Goal: Information Seeking & Learning: Check status

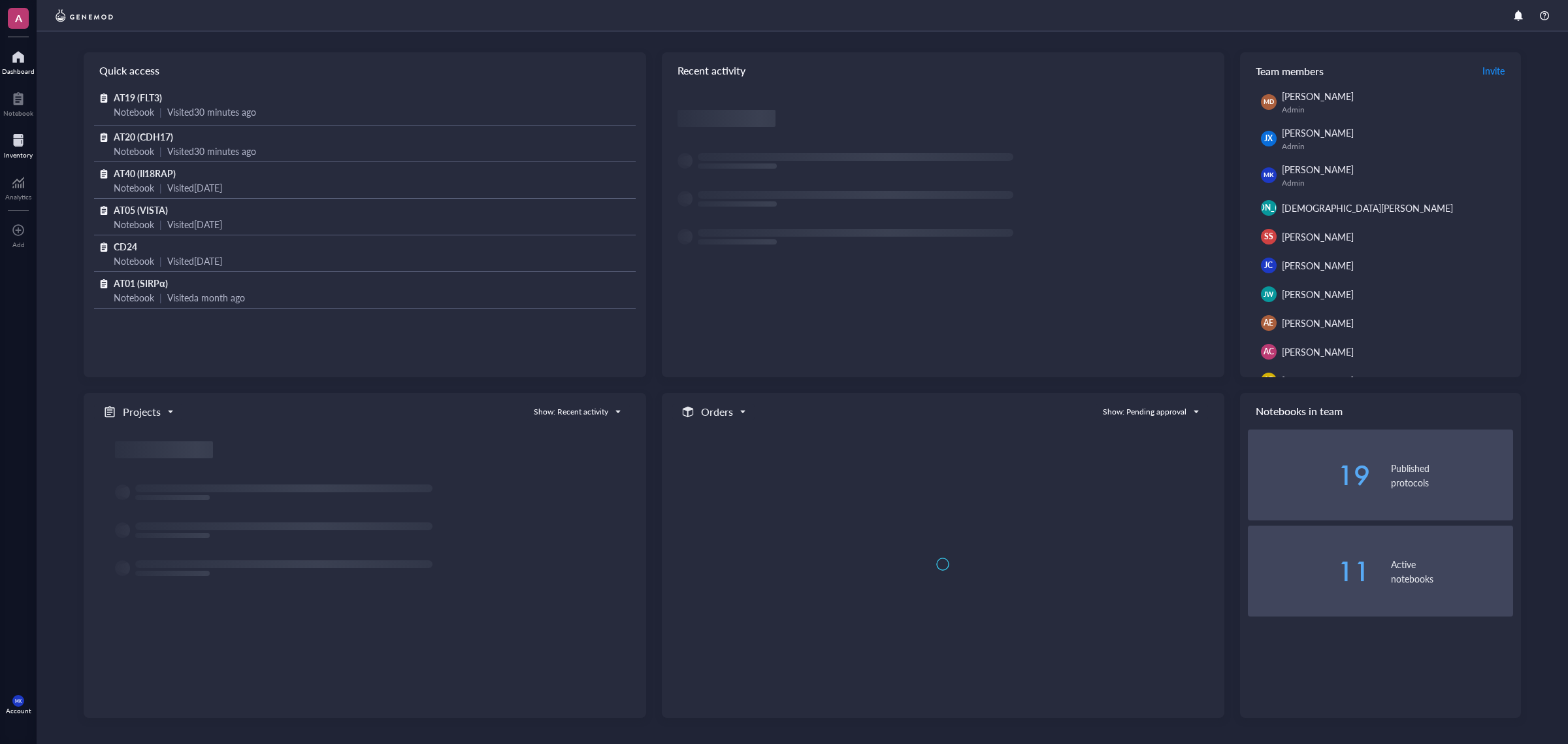
click at [25, 149] on div at bounding box center [18, 141] width 29 height 21
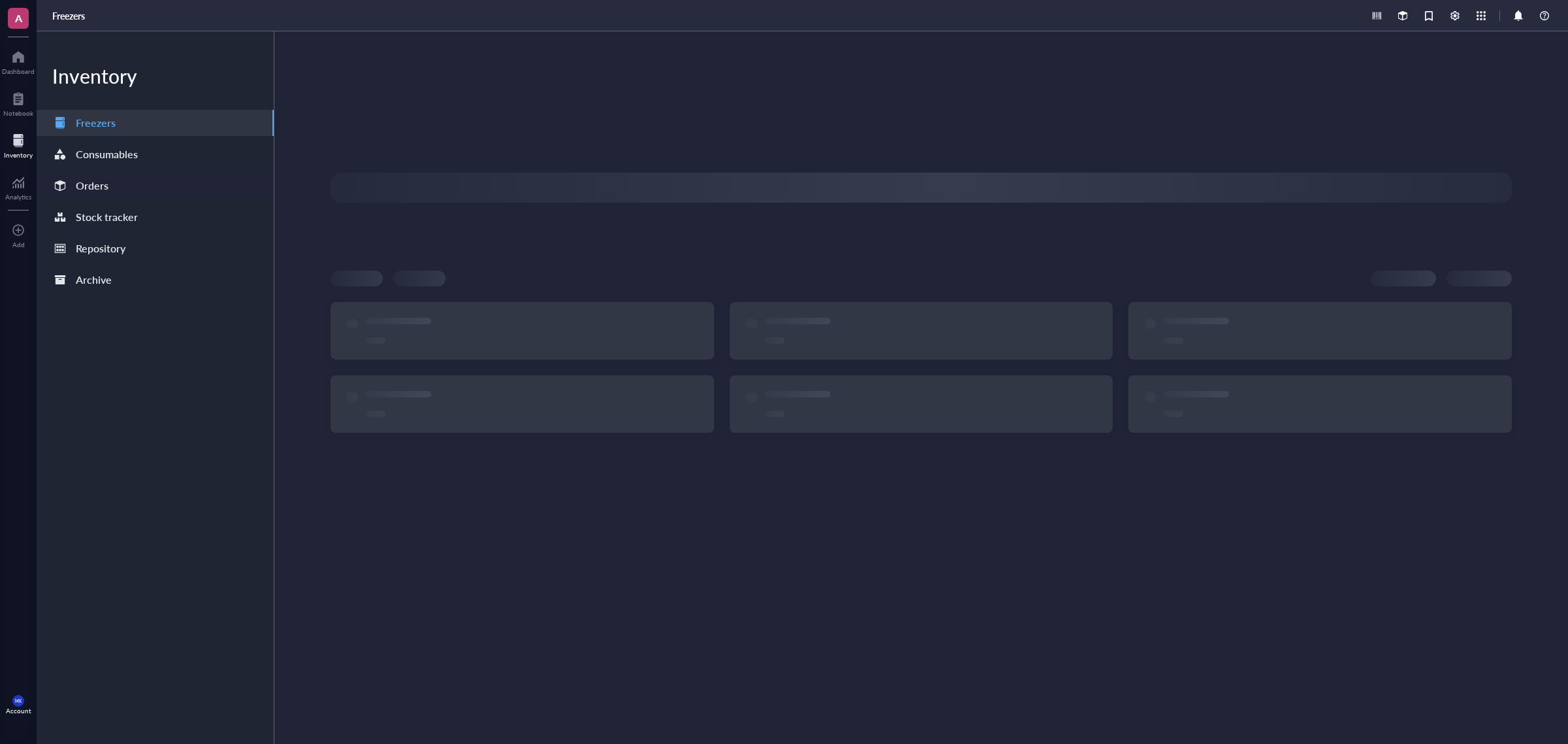
click at [138, 188] on div "Orders" at bounding box center [155, 185] width 237 height 26
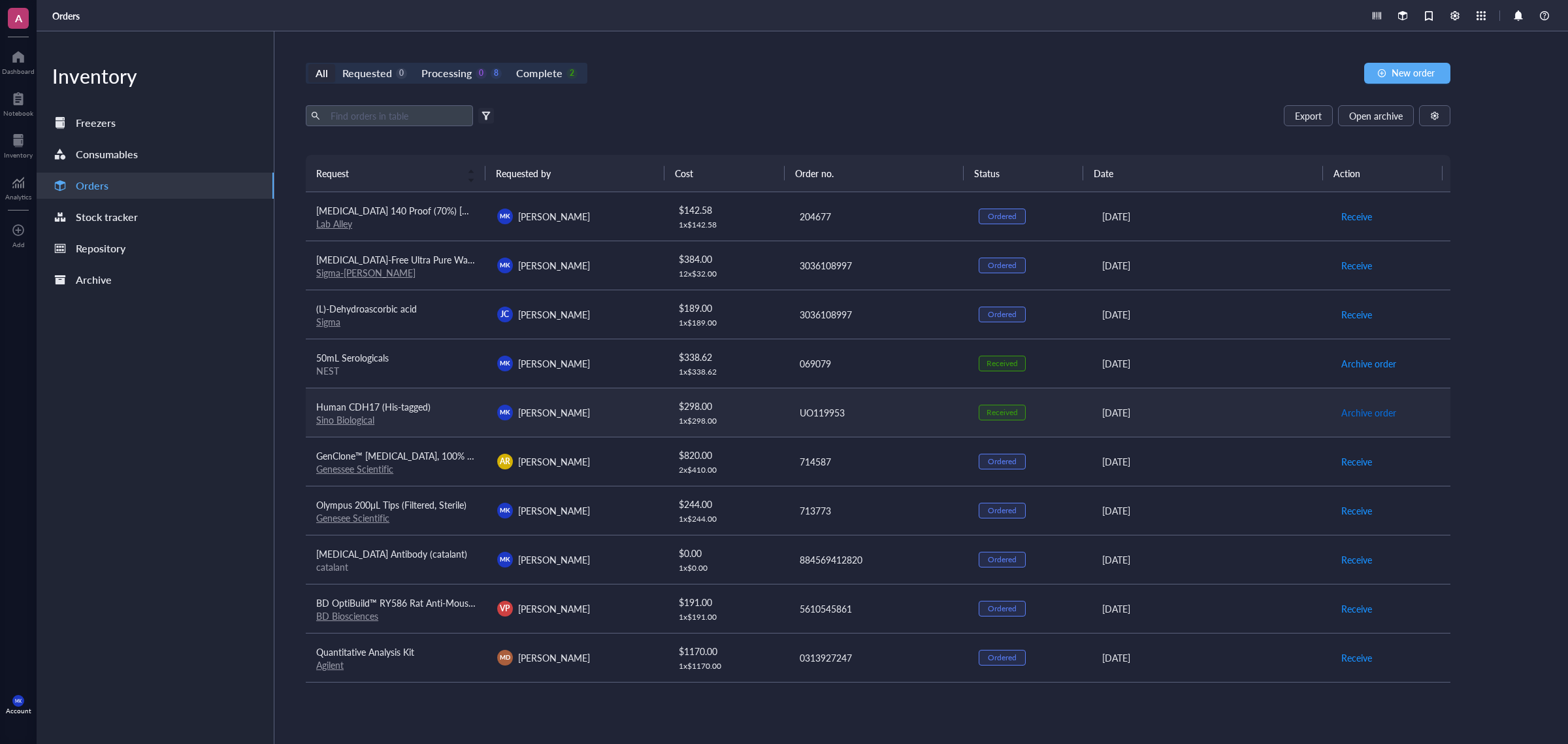
click at [1374, 415] on span "Archive order" at bounding box center [1369, 412] width 55 height 15
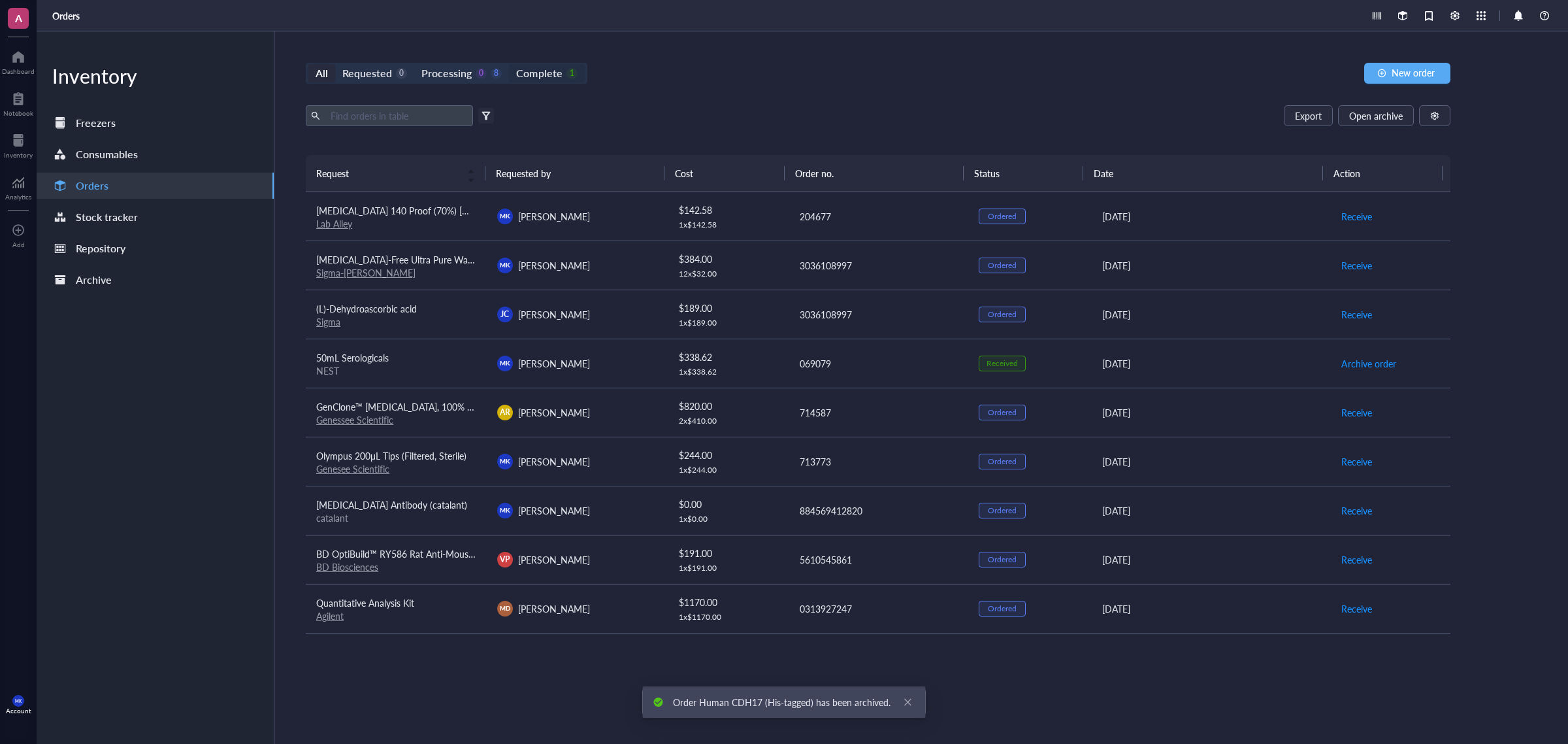
click at [557, 76] on div "Complete" at bounding box center [539, 73] width 46 height 18
click at [509, 64] on input "Complete 1" at bounding box center [509, 64] width 0 height 0
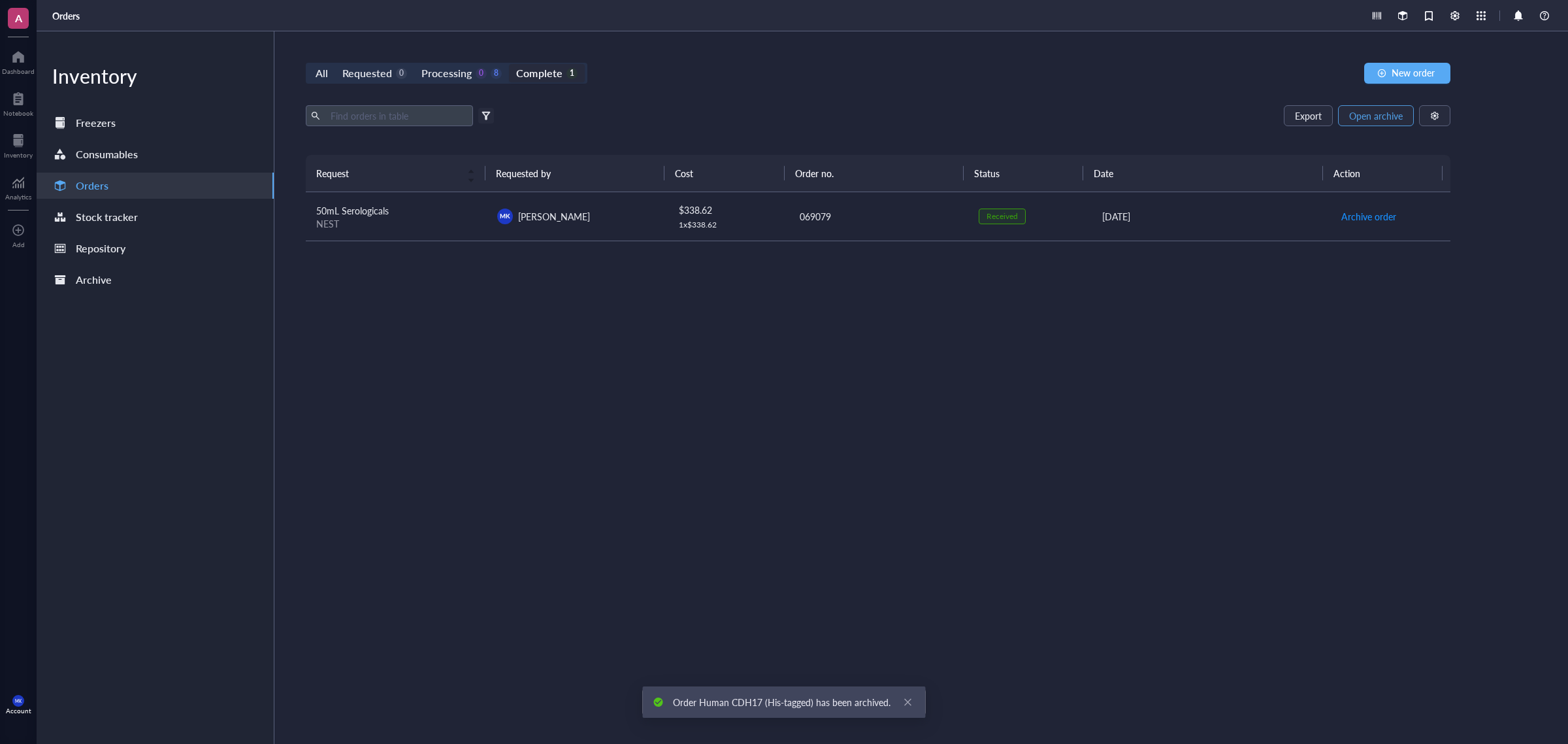
click at [1363, 122] on button "Open archive" at bounding box center [1376, 116] width 76 height 21
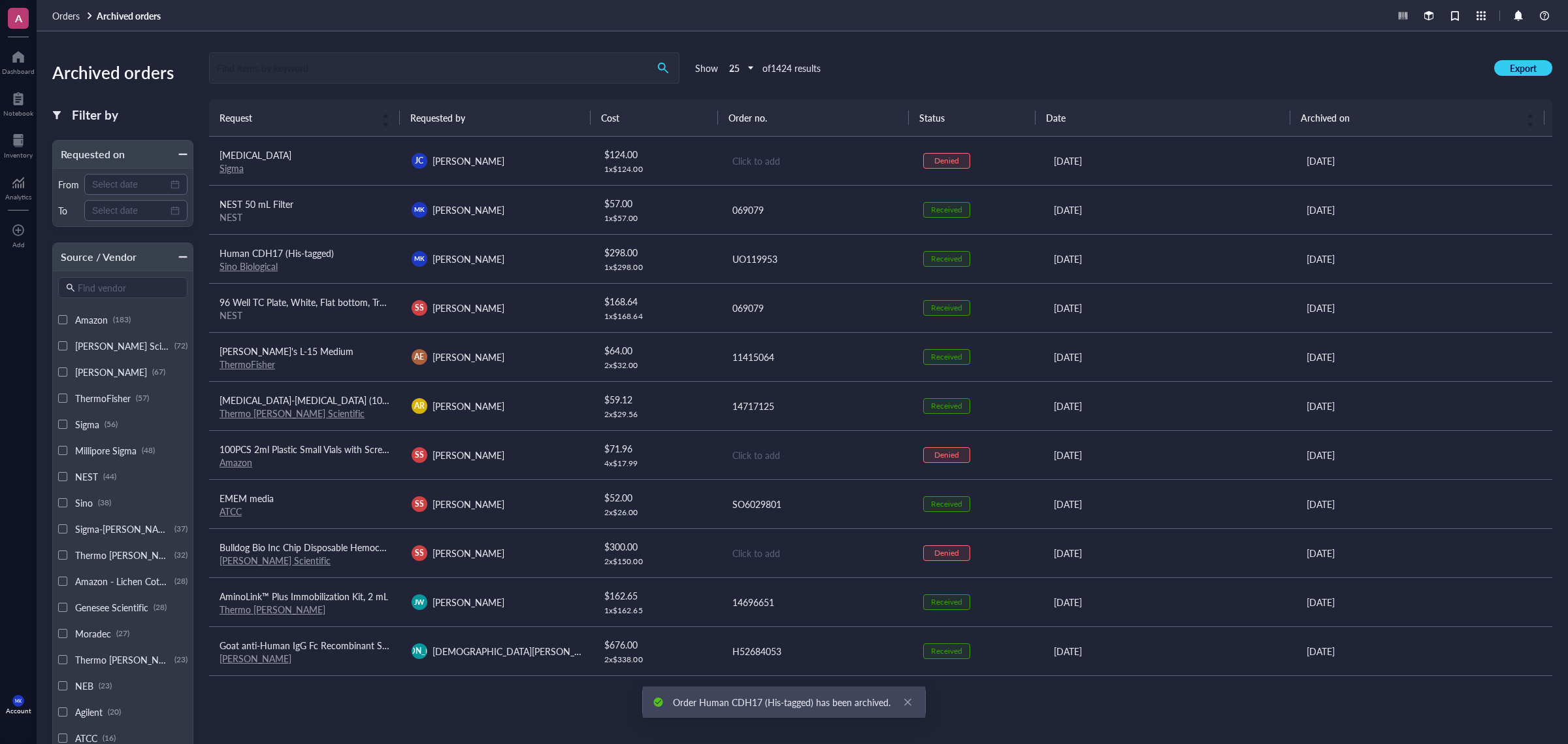
click at [328, 72] on input "search" at bounding box center [428, 68] width 437 height 30
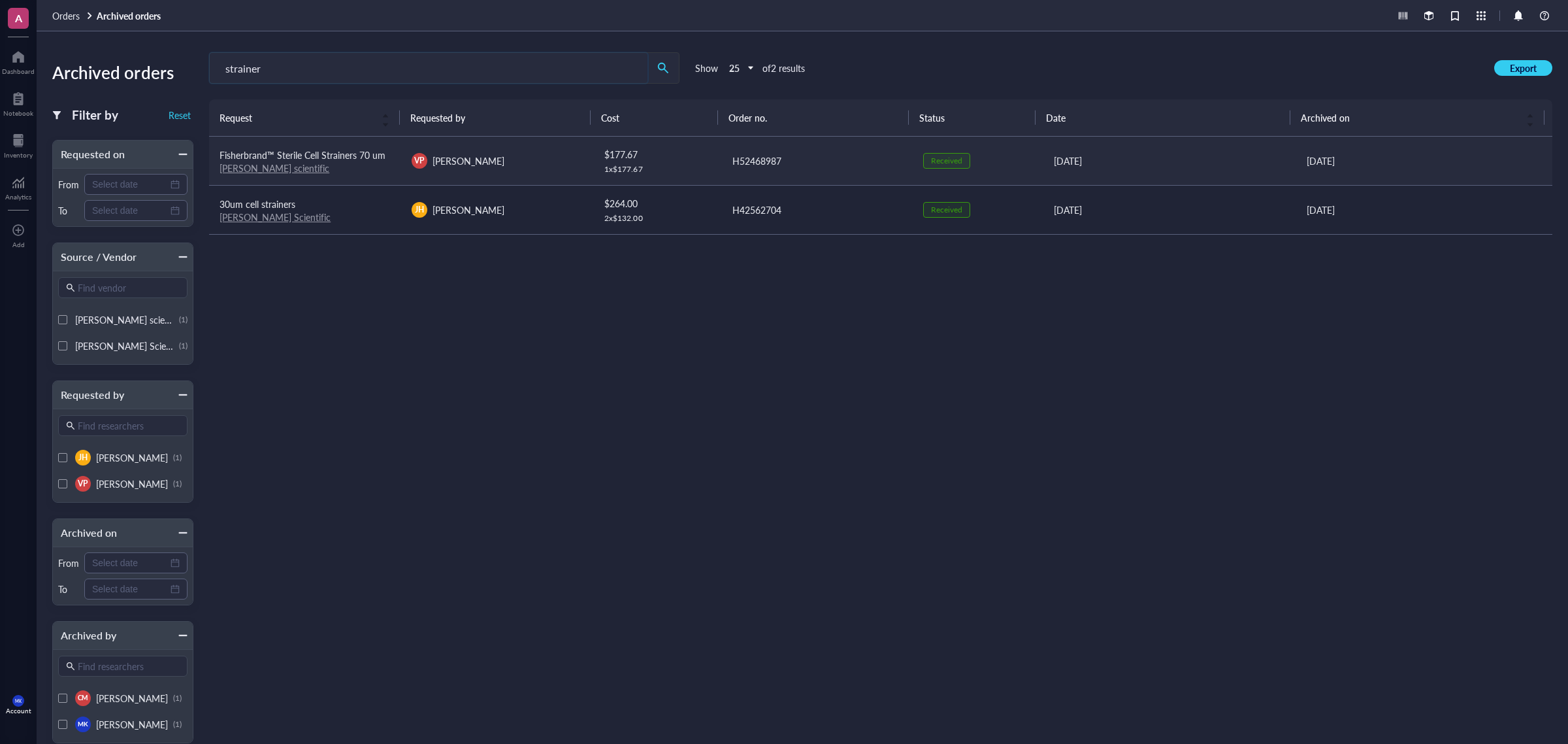
type input "strainer"
click at [265, 171] on link "[PERSON_NAME] scientific" at bounding box center [274, 168] width 110 height 13
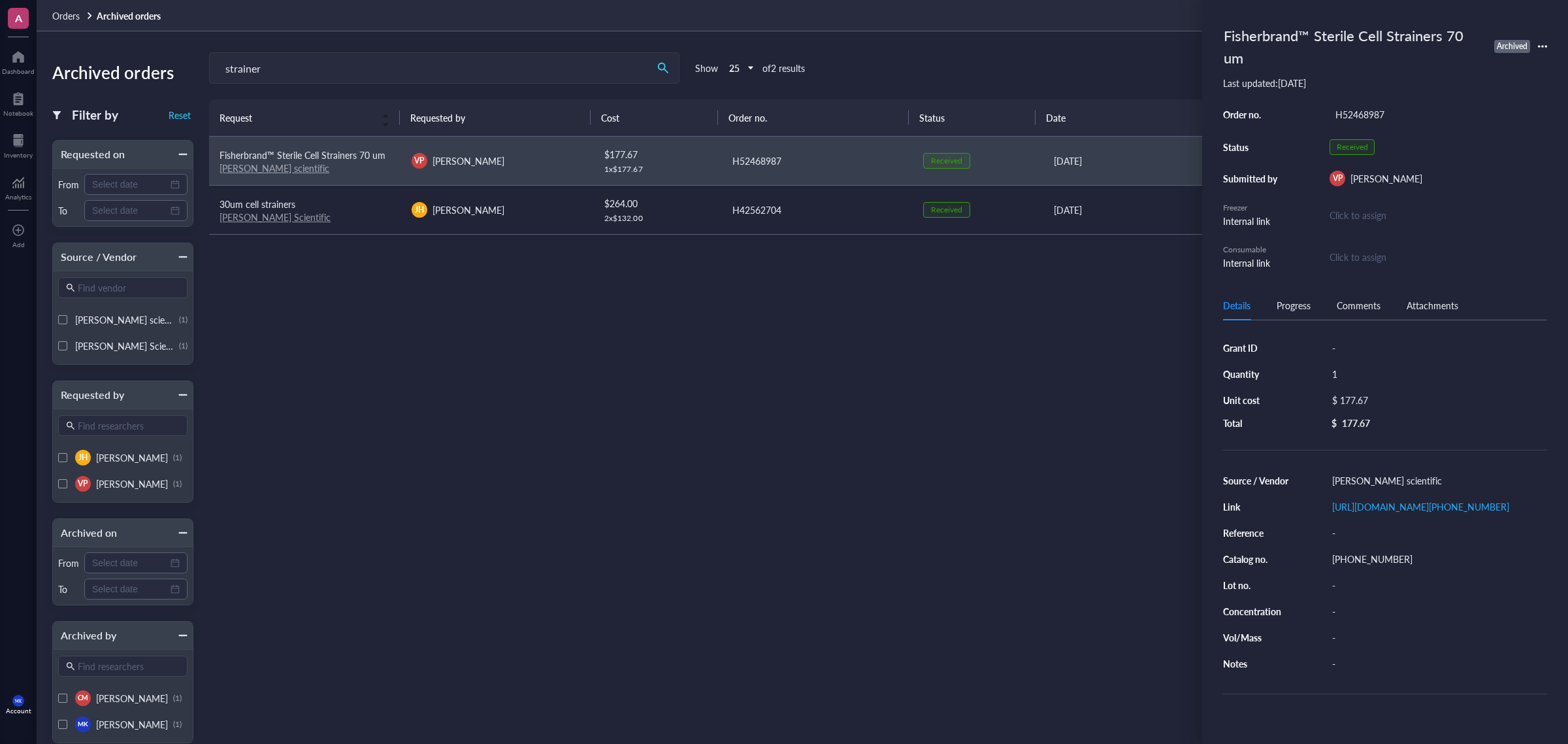
click at [851, 333] on div "Request Requested by Cost Order no. Status Date Archived on Fisherbrand™ Steril…" at bounding box center [880, 393] width 1344 height 588
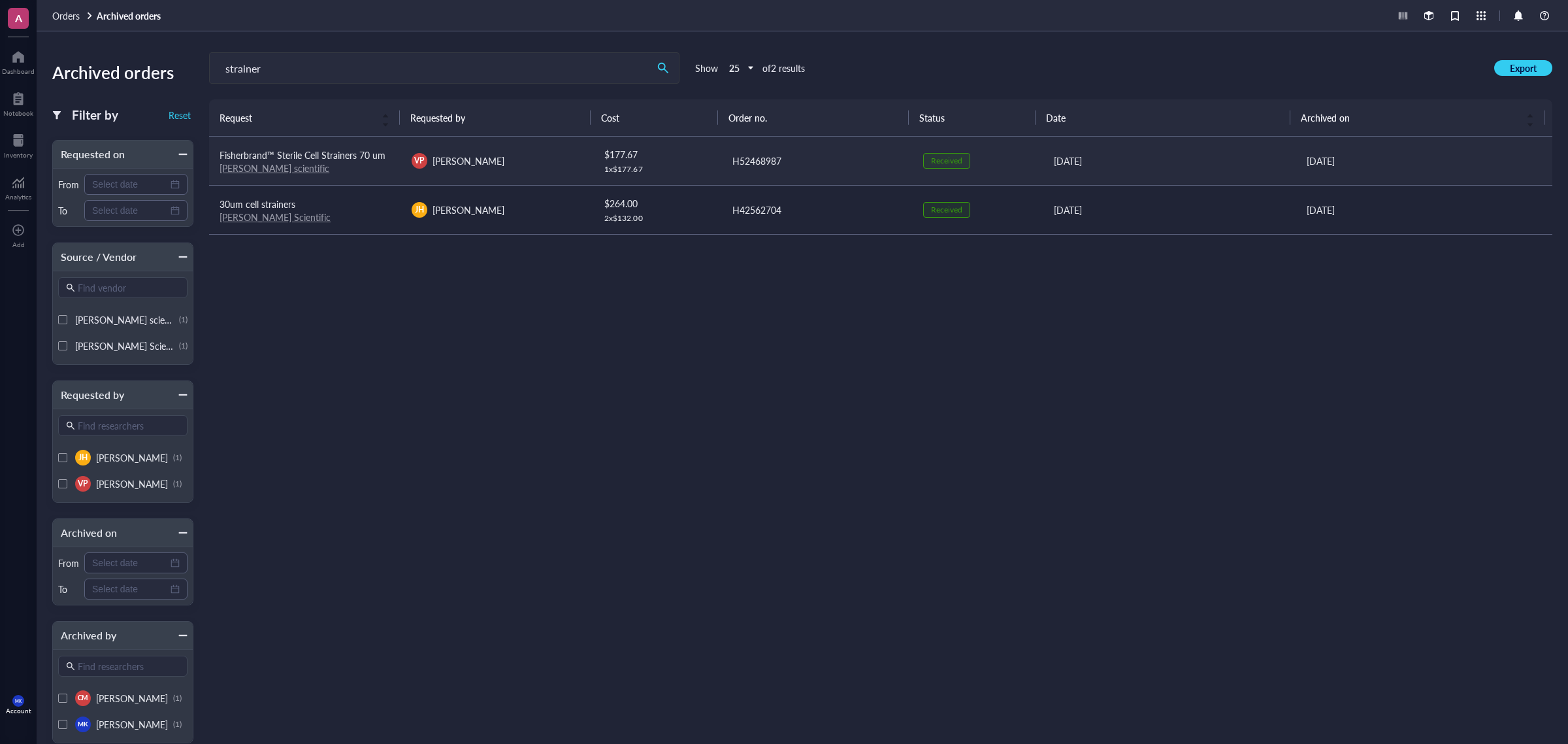
click at [1152, 167] on div "[DATE]" at bounding box center [1171, 161] width 233 height 15
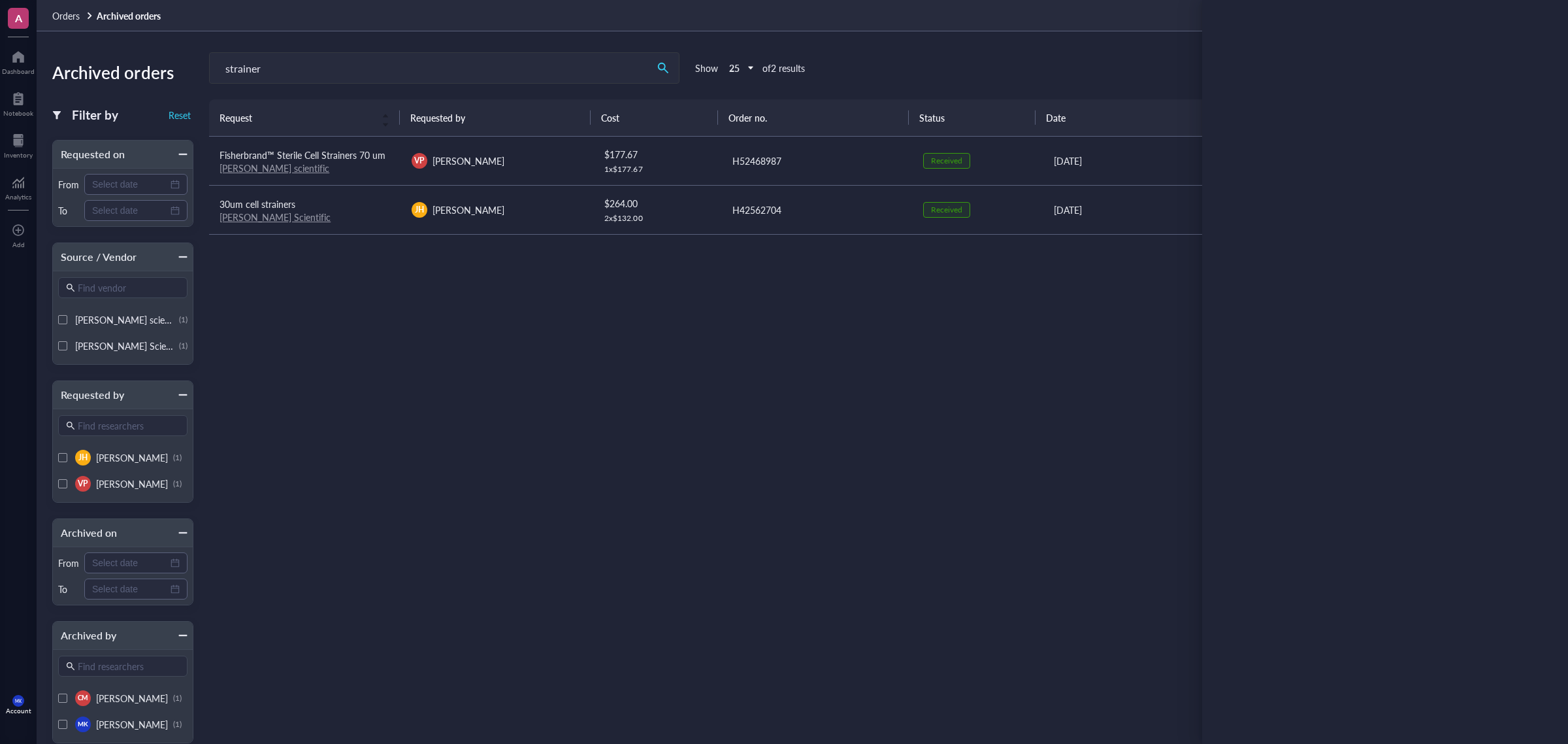
click at [497, 394] on div "Request Requested by Cost Order no. Status Date Archived on Fisherbrand™ Steril…" at bounding box center [880, 393] width 1344 height 588
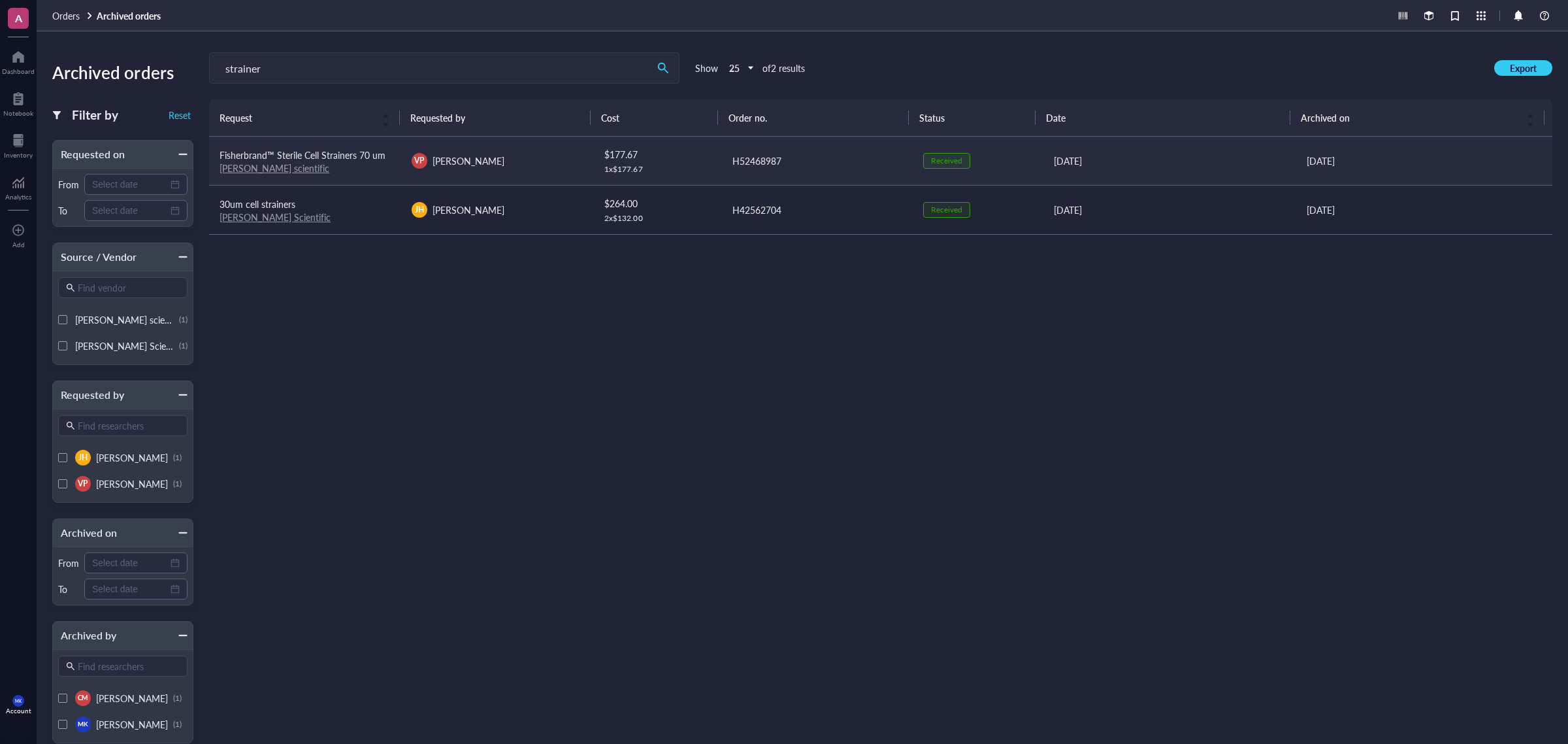
click at [565, 162] on div "VP [PERSON_NAME]" at bounding box center [497, 161] width 171 height 16
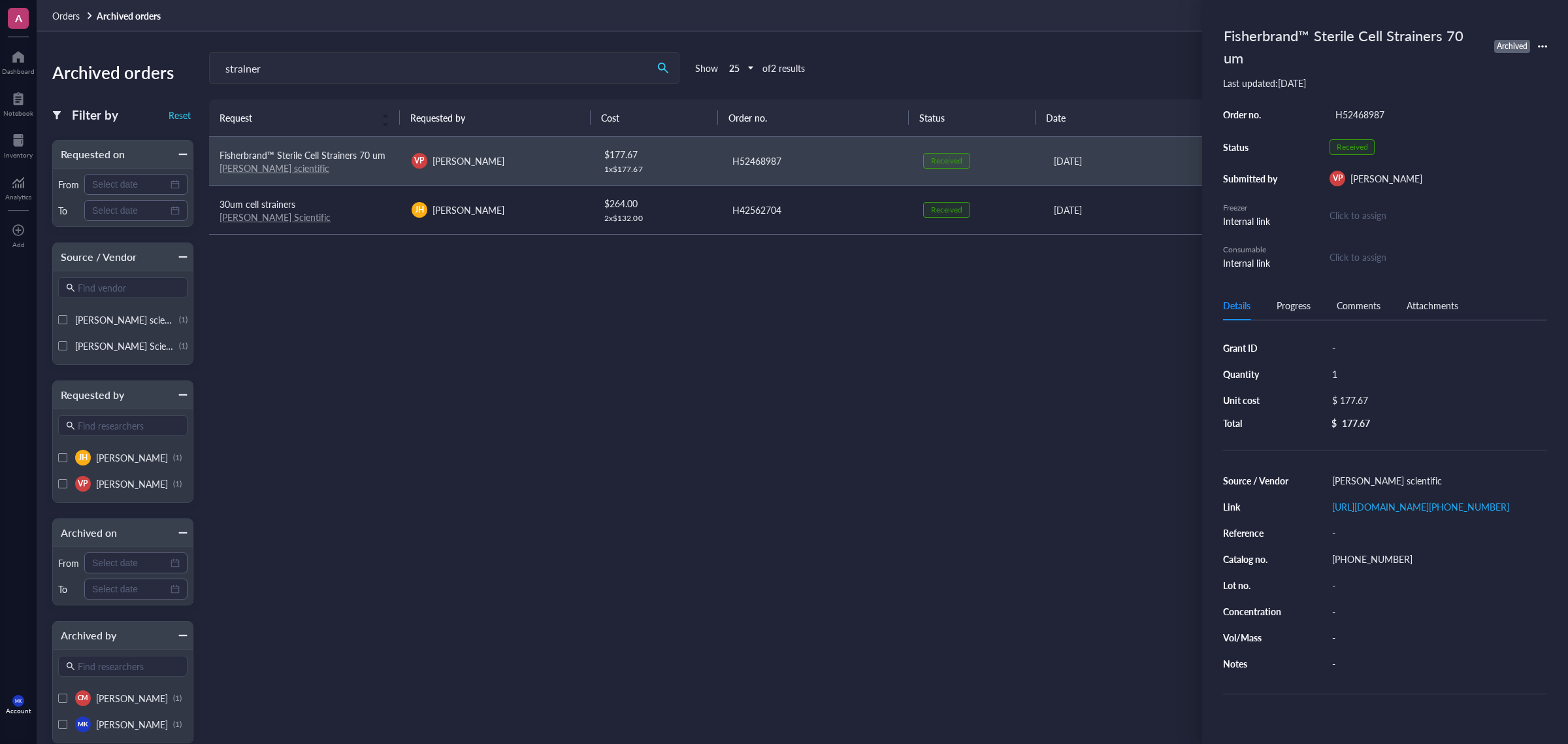
click at [1356, 306] on div "Comments" at bounding box center [1358, 305] width 43 height 15
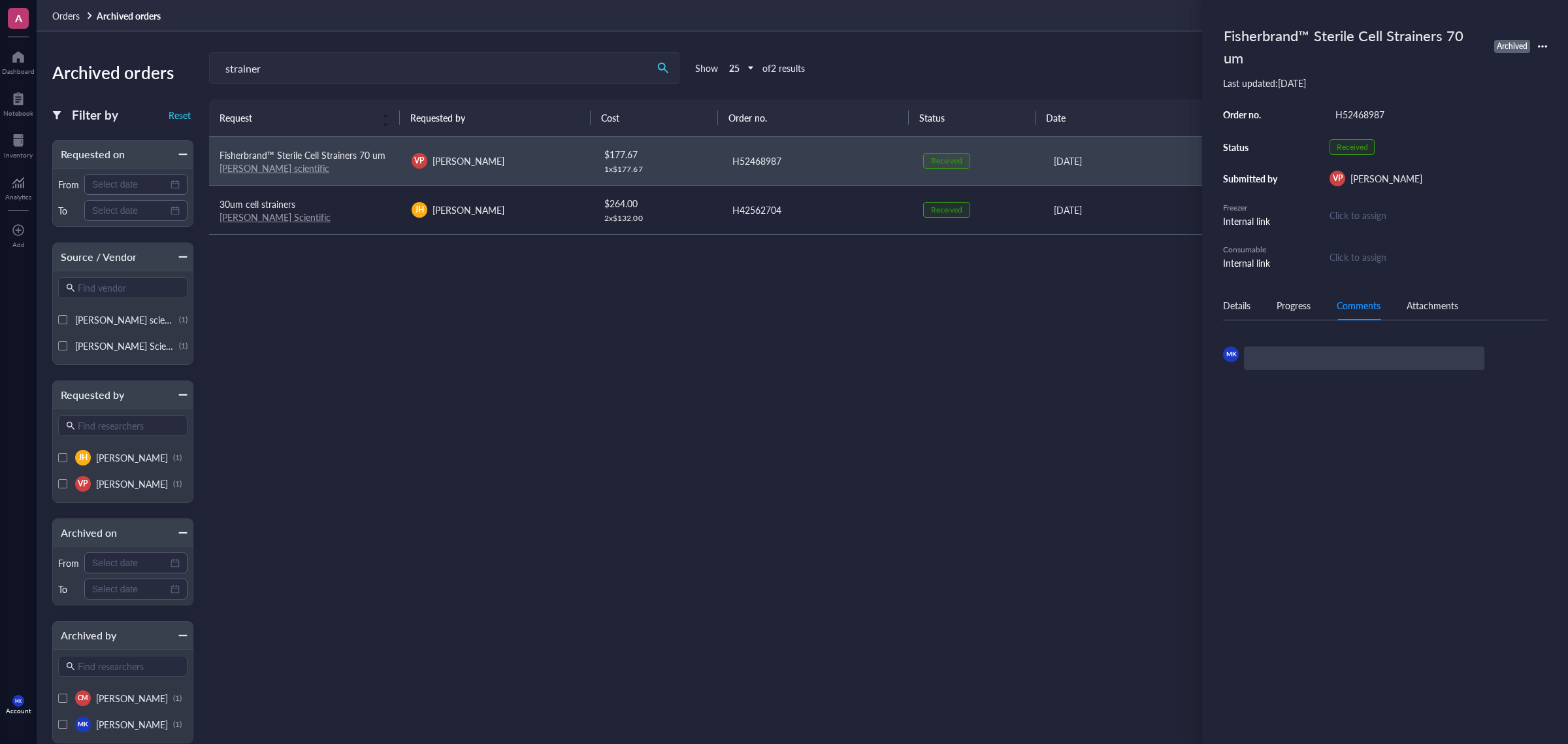
drag, startPoint x: 1269, startPoint y: 314, endPoint x: 1278, endPoint y: 309, distance: 10.3
click at [1270, 314] on div "Details Progress Comments Attachments" at bounding box center [1385, 305] width 324 height 30
click at [1283, 303] on div "Progress" at bounding box center [1293, 305] width 34 height 15
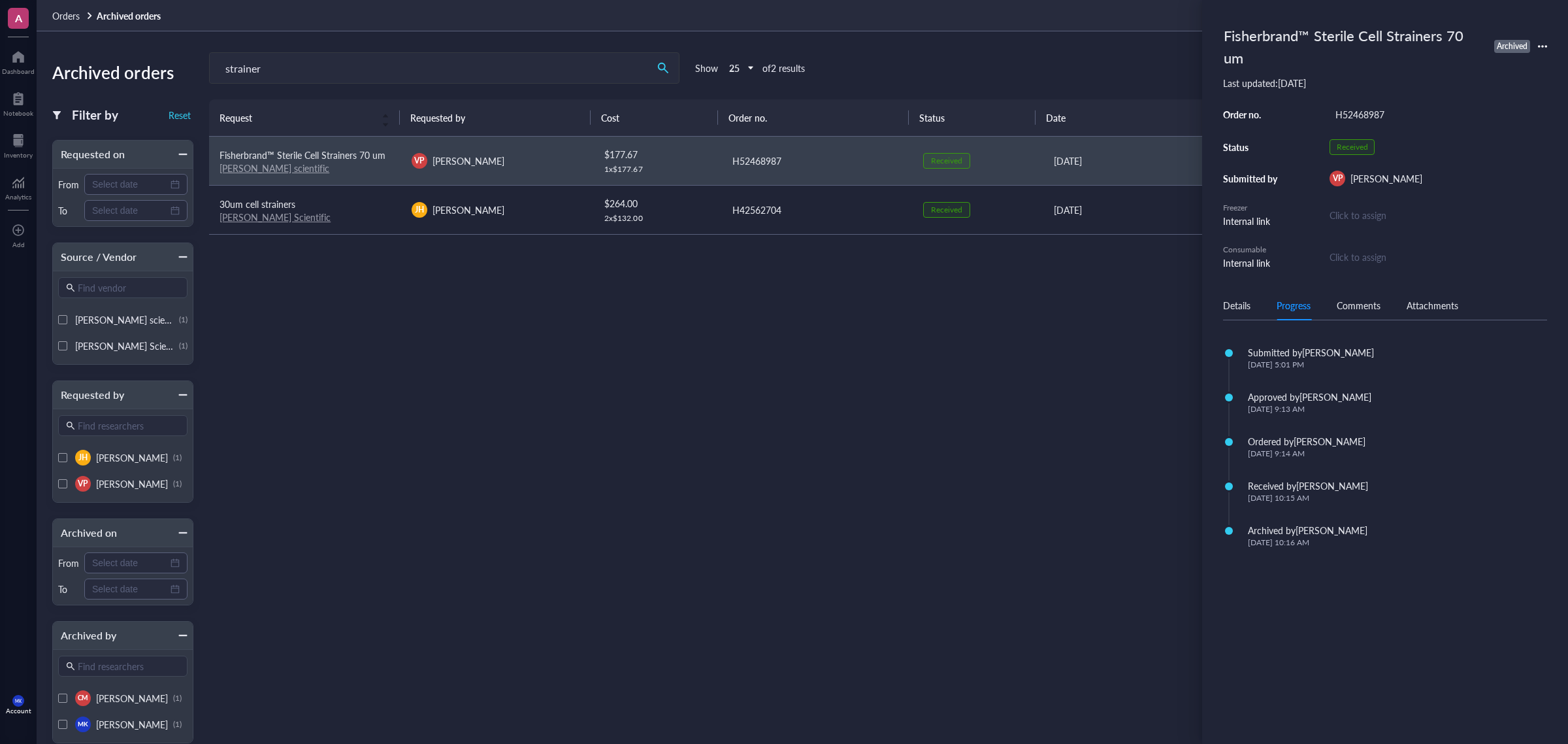
drag, startPoint x: 1367, startPoint y: 544, endPoint x: 1224, endPoint y: 358, distance: 234.6
click at [1224, 358] on div "Submitted by [PERSON_NAME] [DATE] 5:01 PM Approved by [PERSON_NAME] [DATE] 9:13…" at bounding box center [1385, 451] width 324 height 231
click at [1224, 301] on div "Details" at bounding box center [1238, 305] width 28 height 15
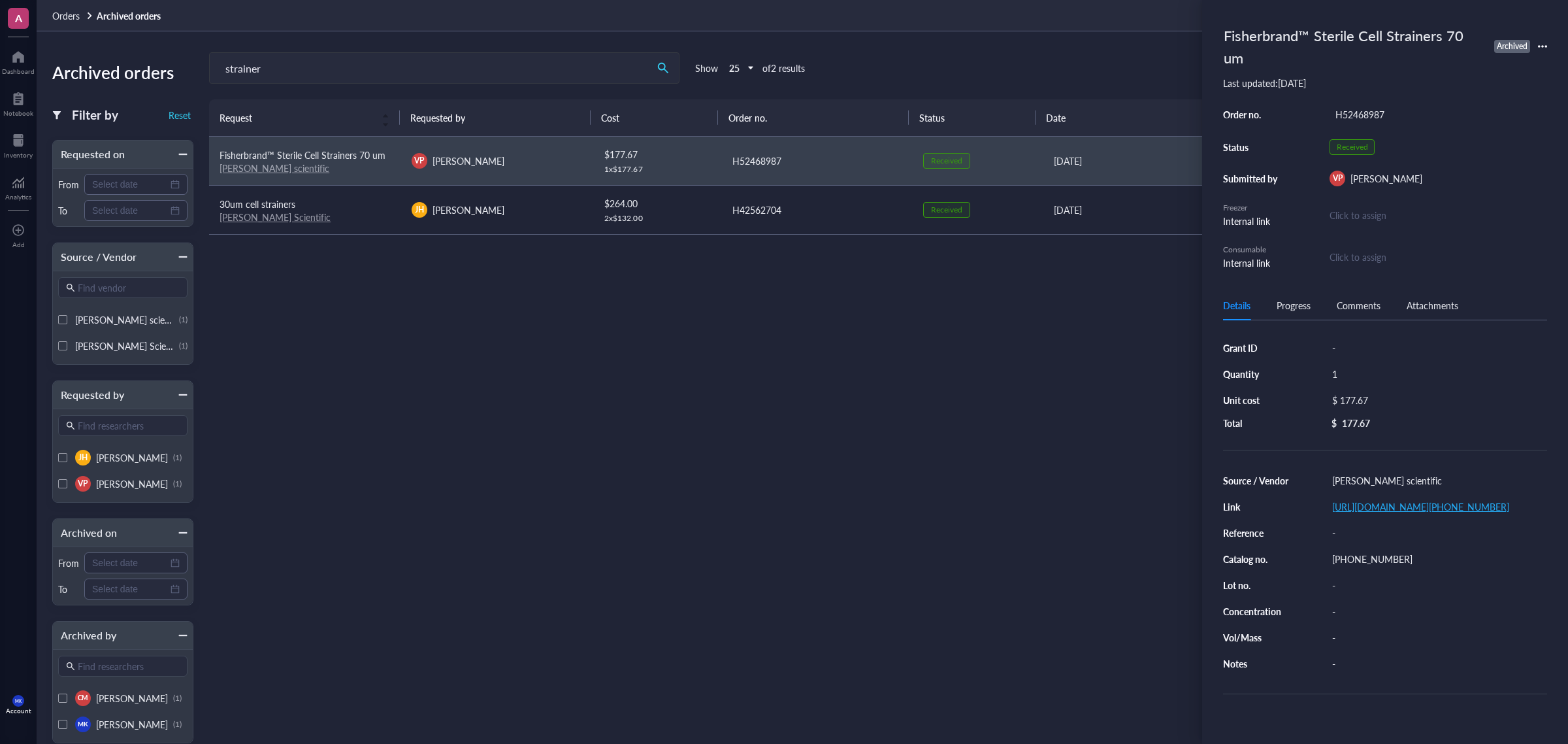
click at [1402, 512] on link "[URL][DOMAIN_NAME][PHONE_NUMBER]" at bounding box center [1421, 506] width 177 height 13
click at [1019, 455] on div "Request Requested by Cost Order no. Status Date Archived on Fisherbrand™ Steril…" at bounding box center [880, 393] width 1344 height 588
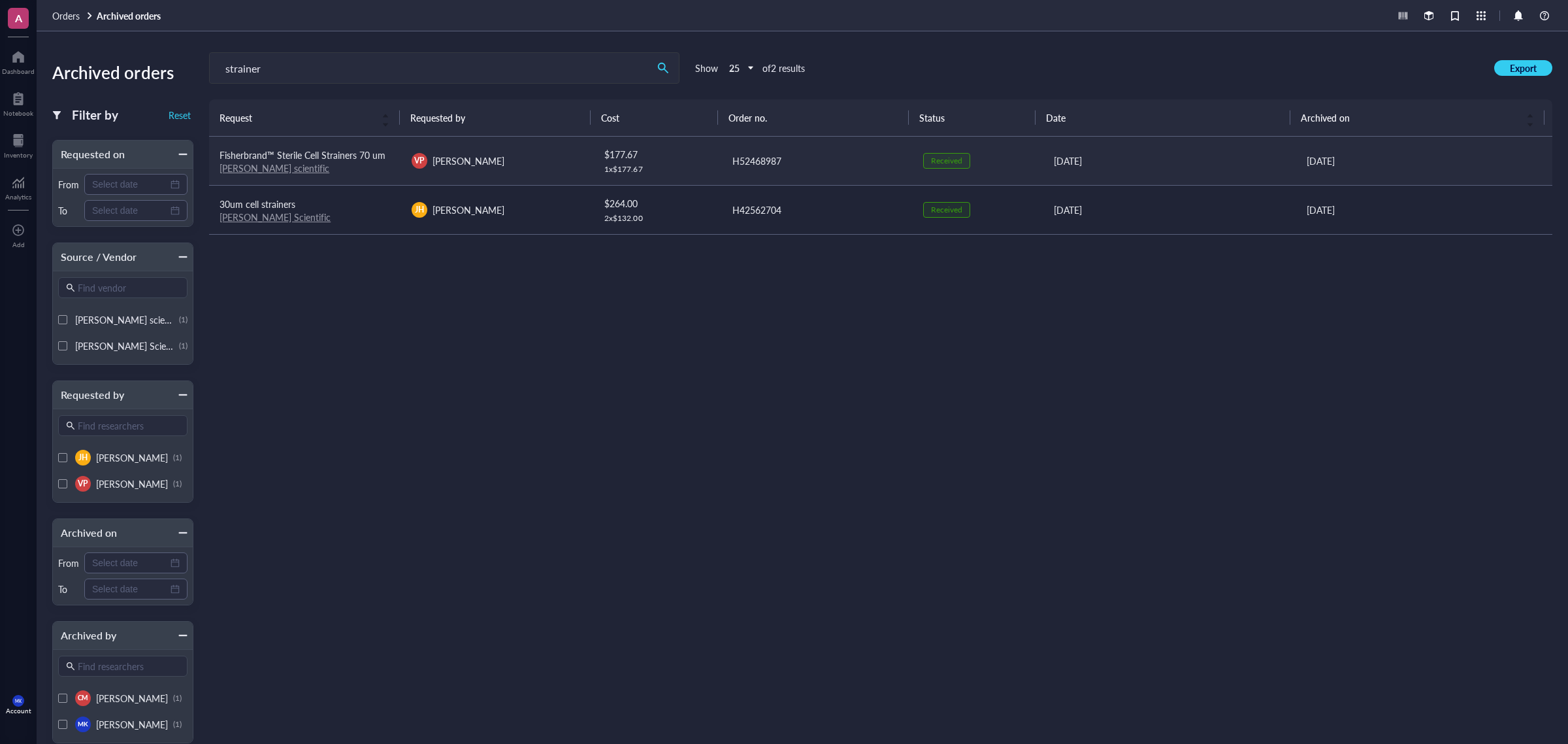
click at [685, 178] on td "$ 177.67 1 x $ 177.67" at bounding box center [657, 161] width 128 height 49
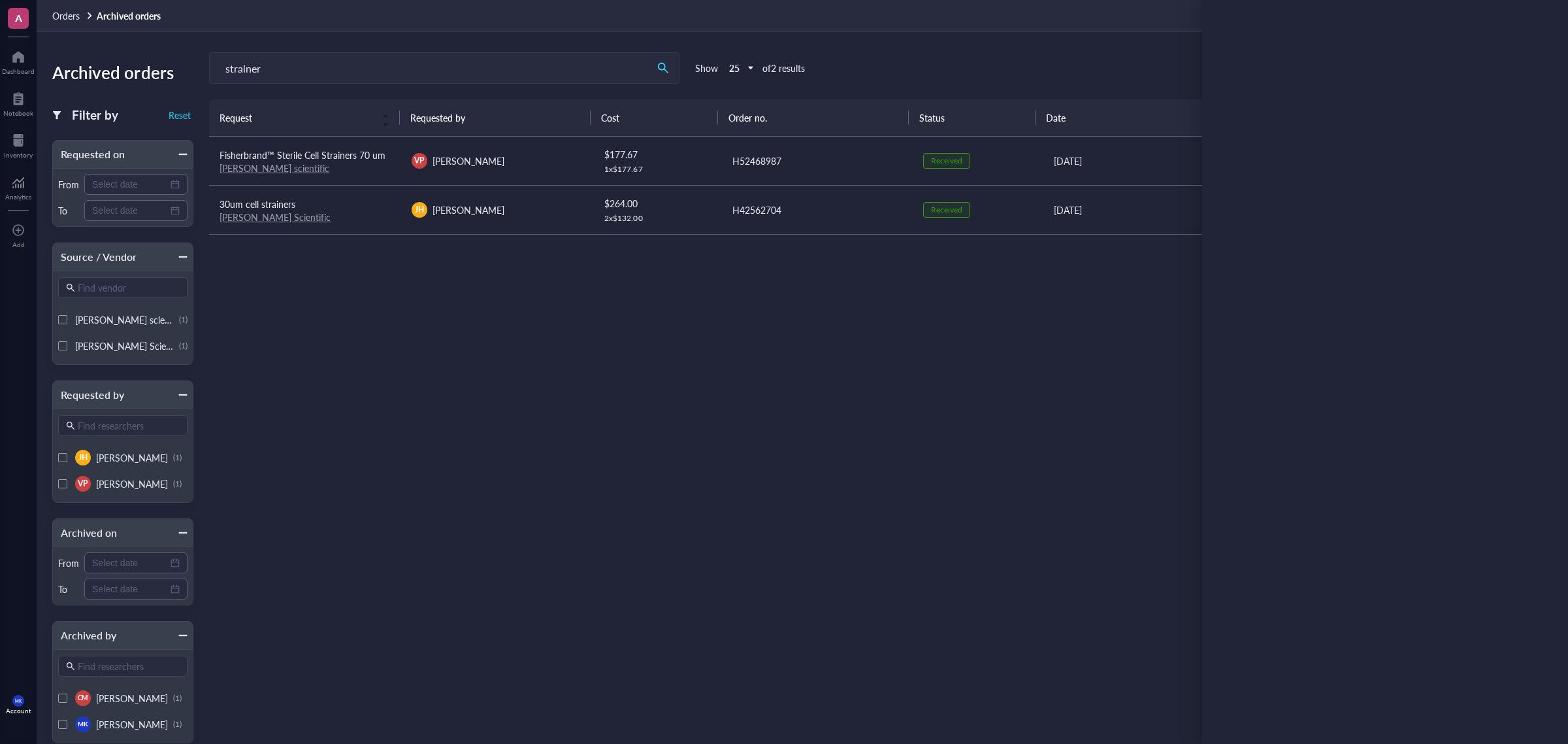
click at [392, 387] on div "Request Requested by Cost Order no. Status Date Archived on Fisherbrand™ Steril…" at bounding box center [880, 393] width 1344 height 588
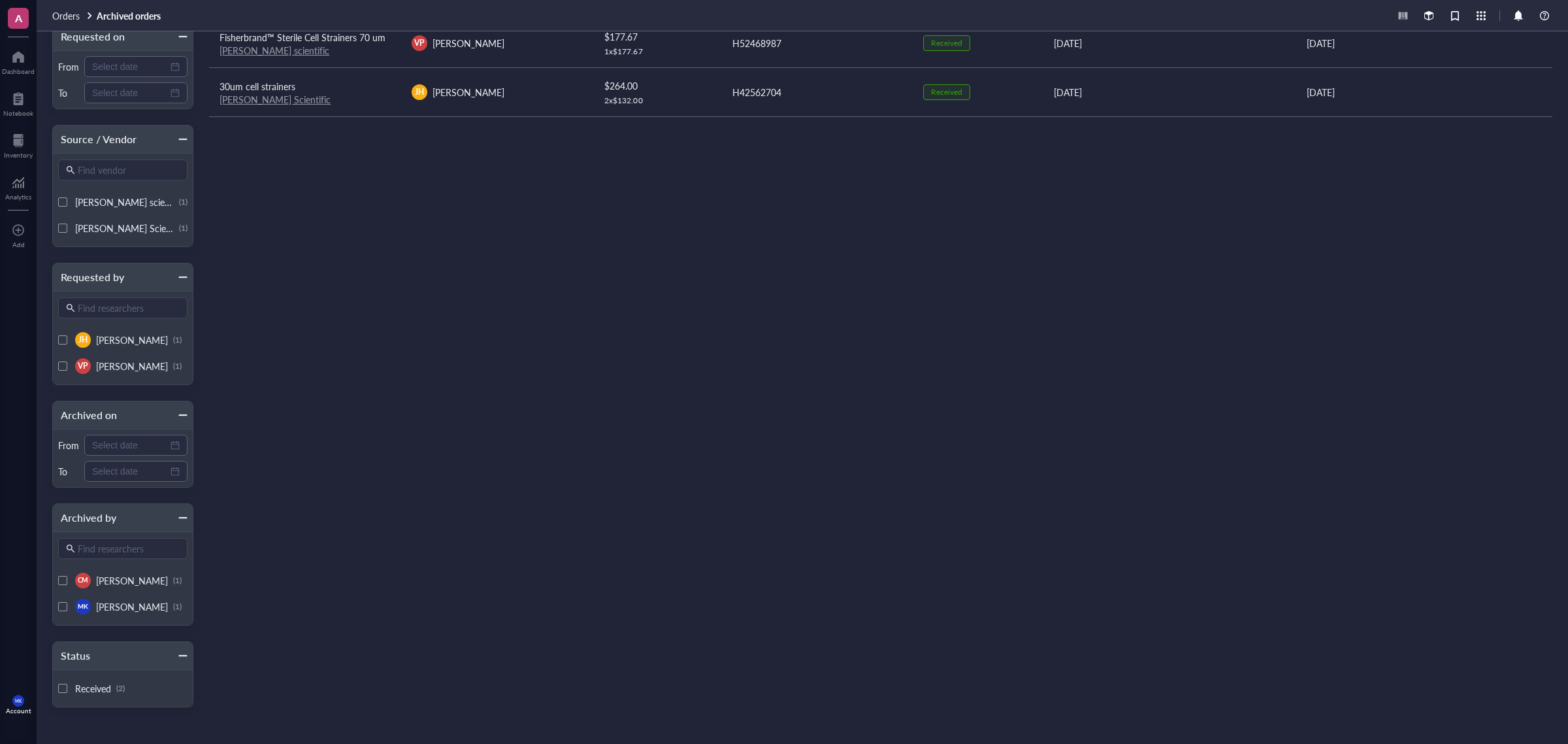
scroll to position [121, 0]
click at [121, 438] on input at bounding box center [130, 445] width 76 height 15
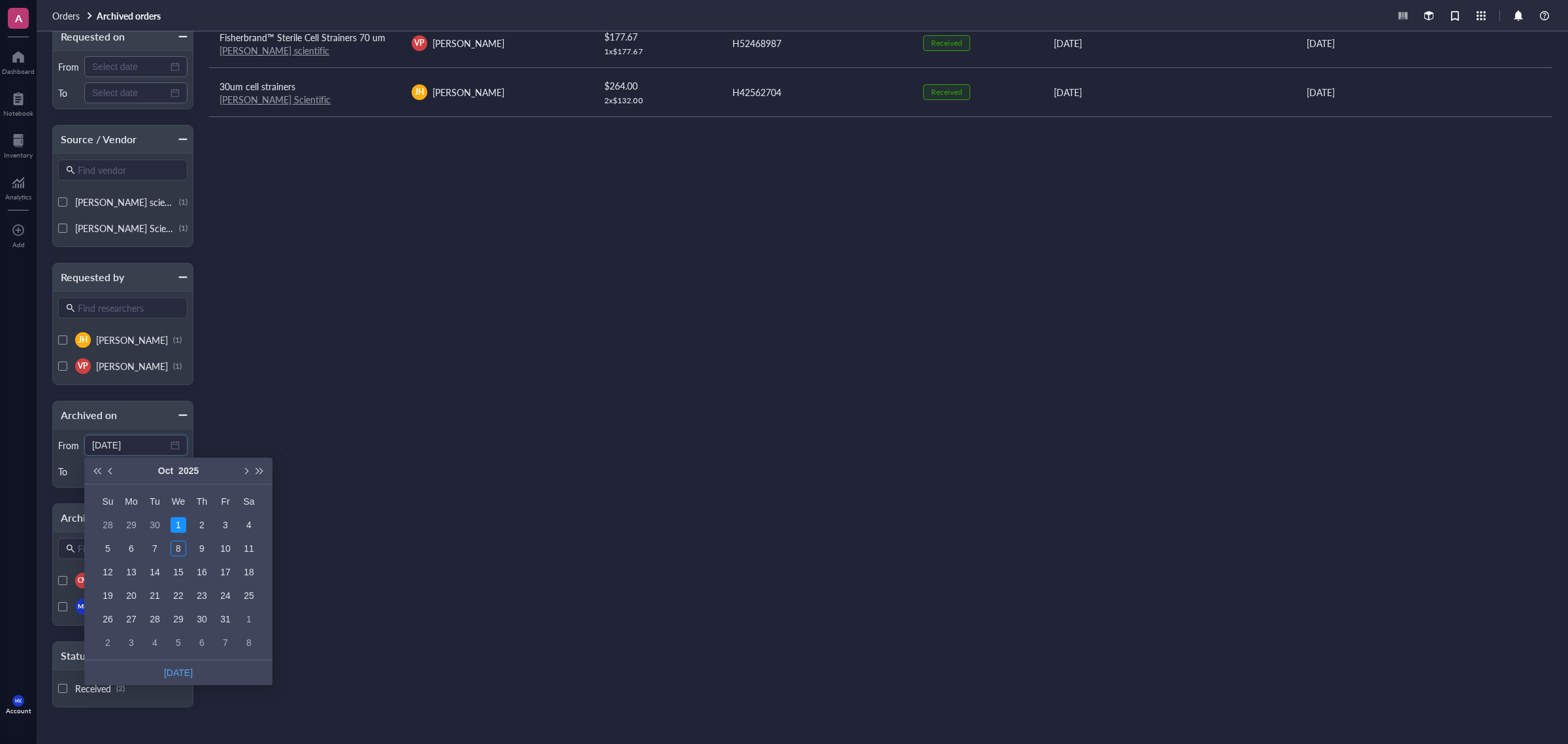
type input "[DATE]"
click at [119, 473] on div "[DATE]" at bounding box center [178, 471] width 119 height 26
click at [113, 473] on button "Previous month (PageUp)" at bounding box center [110, 471] width 15 height 26
type input "[DATE]"
click at [157, 524] on div "2" at bounding box center [155, 525] width 16 height 16
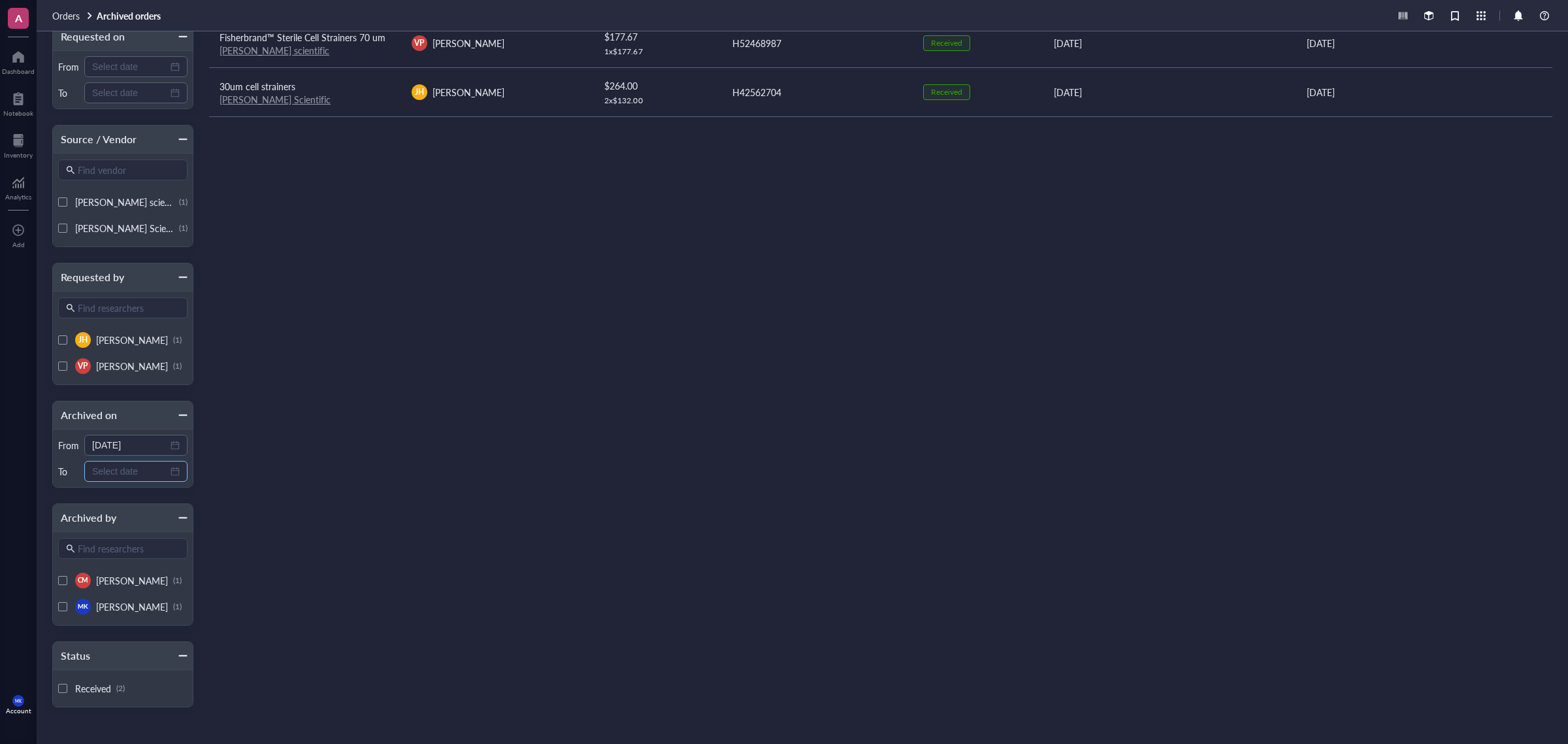
scroll to position [43, 0]
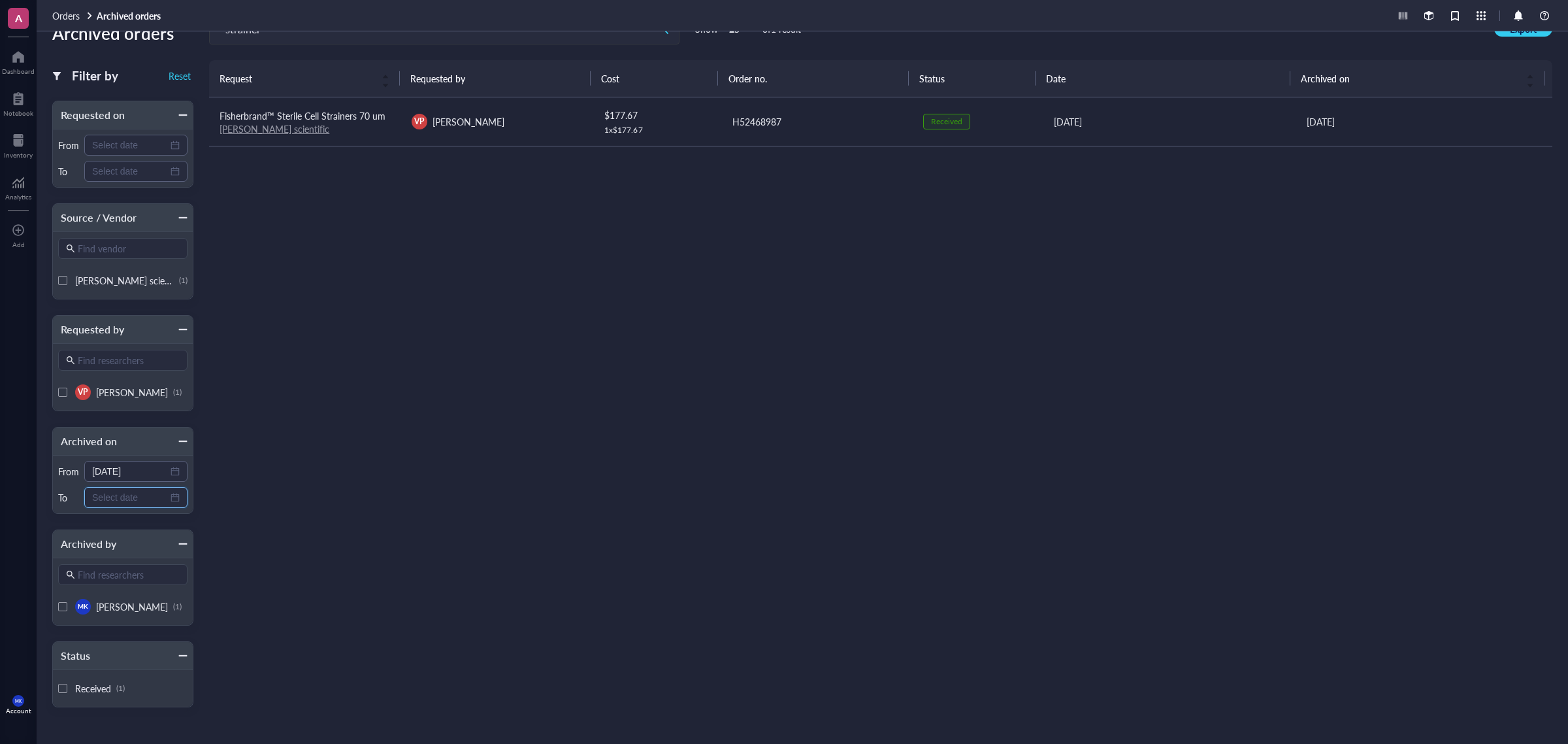
drag, startPoint x: 138, startPoint y: 493, endPoint x: 149, endPoint y: 494, distance: 11.0
click at [138, 494] on input at bounding box center [130, 498] width 76 height 15
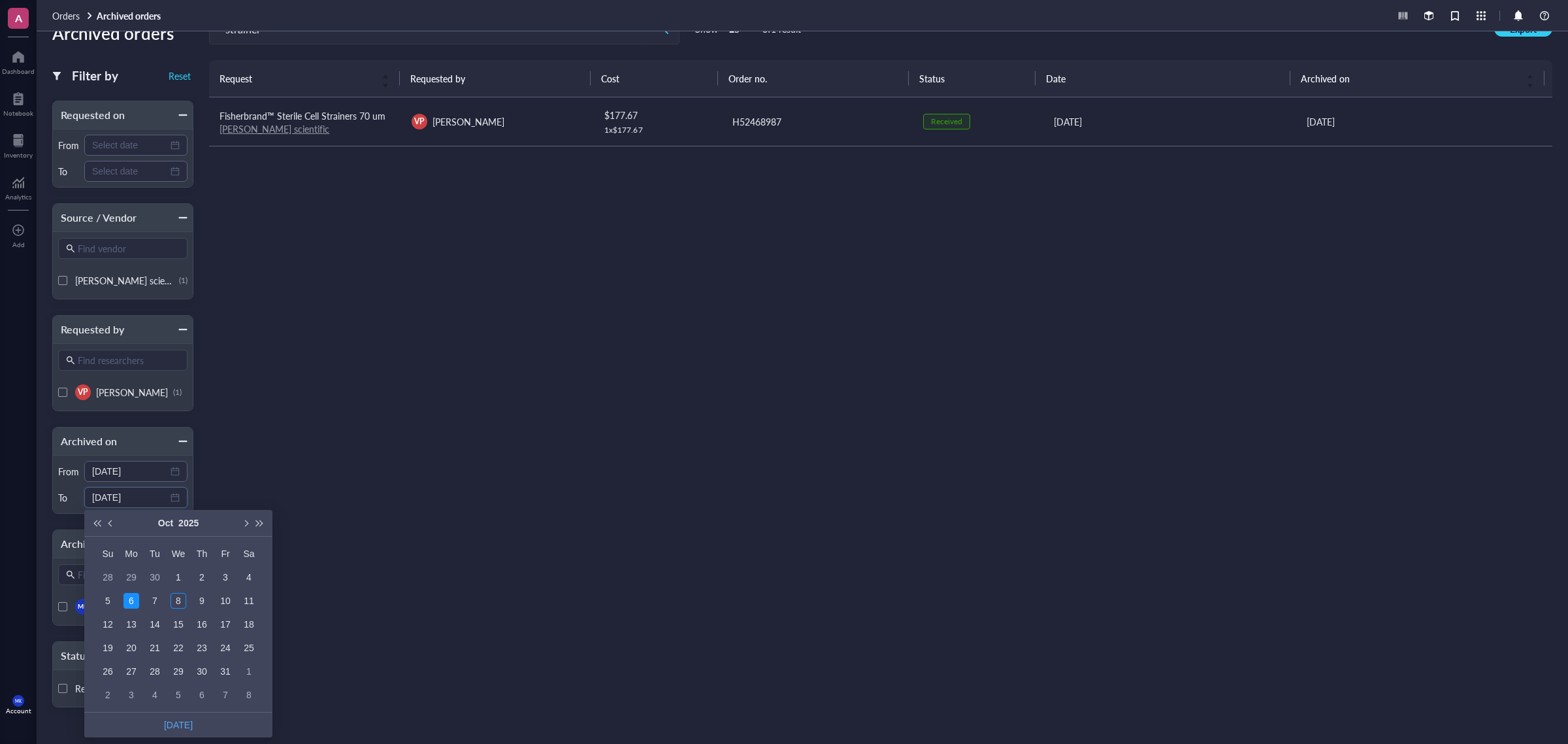
type input "[DATE]"
click at [178, 607] on div "8" at bounding box center [178, 601] width 16 height 16
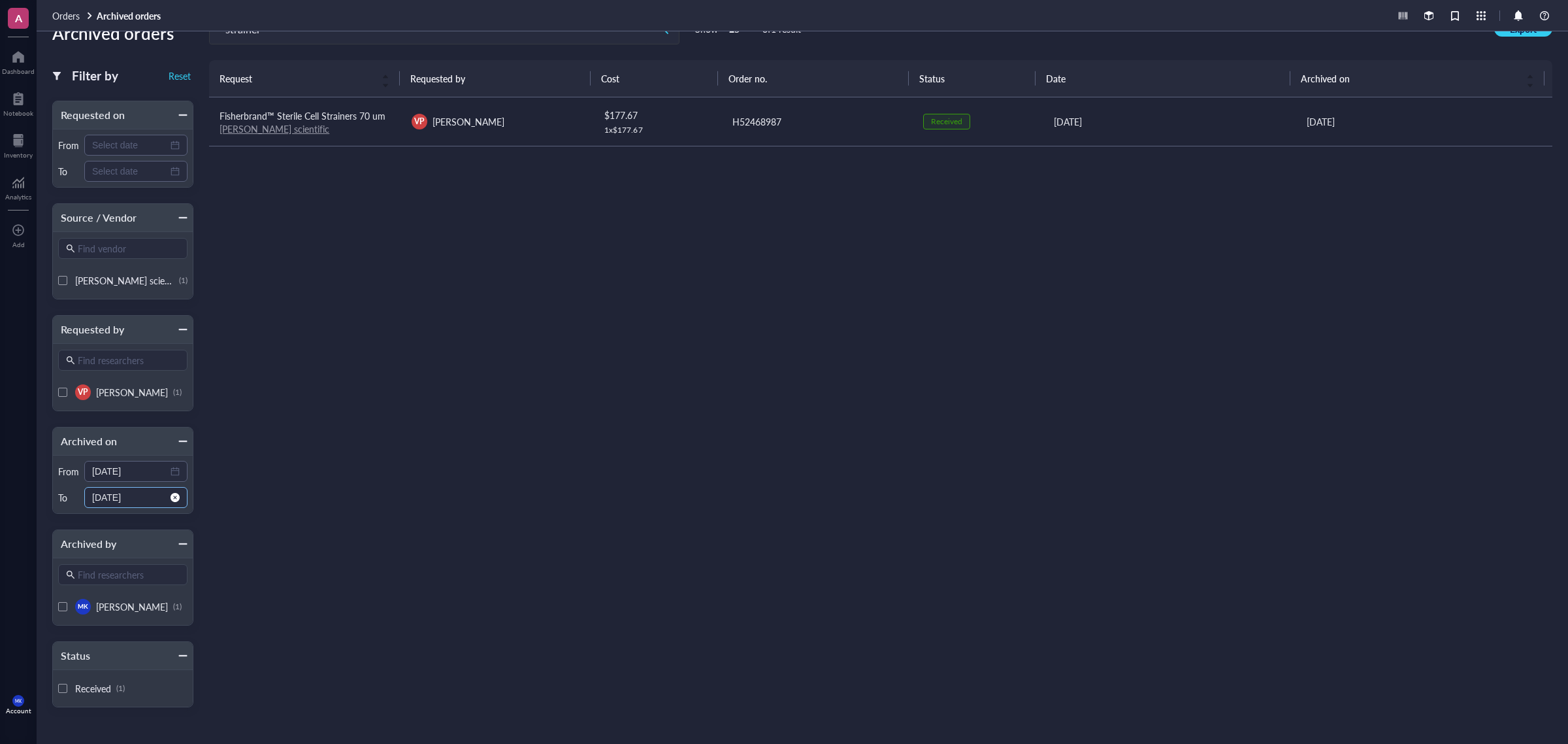
click at [171, 501] on span "close-circle" at bounding box center [175, 498] width 10 height 10
click at [175, 493] on div at bounding box center [136, 498] width 88 height 15
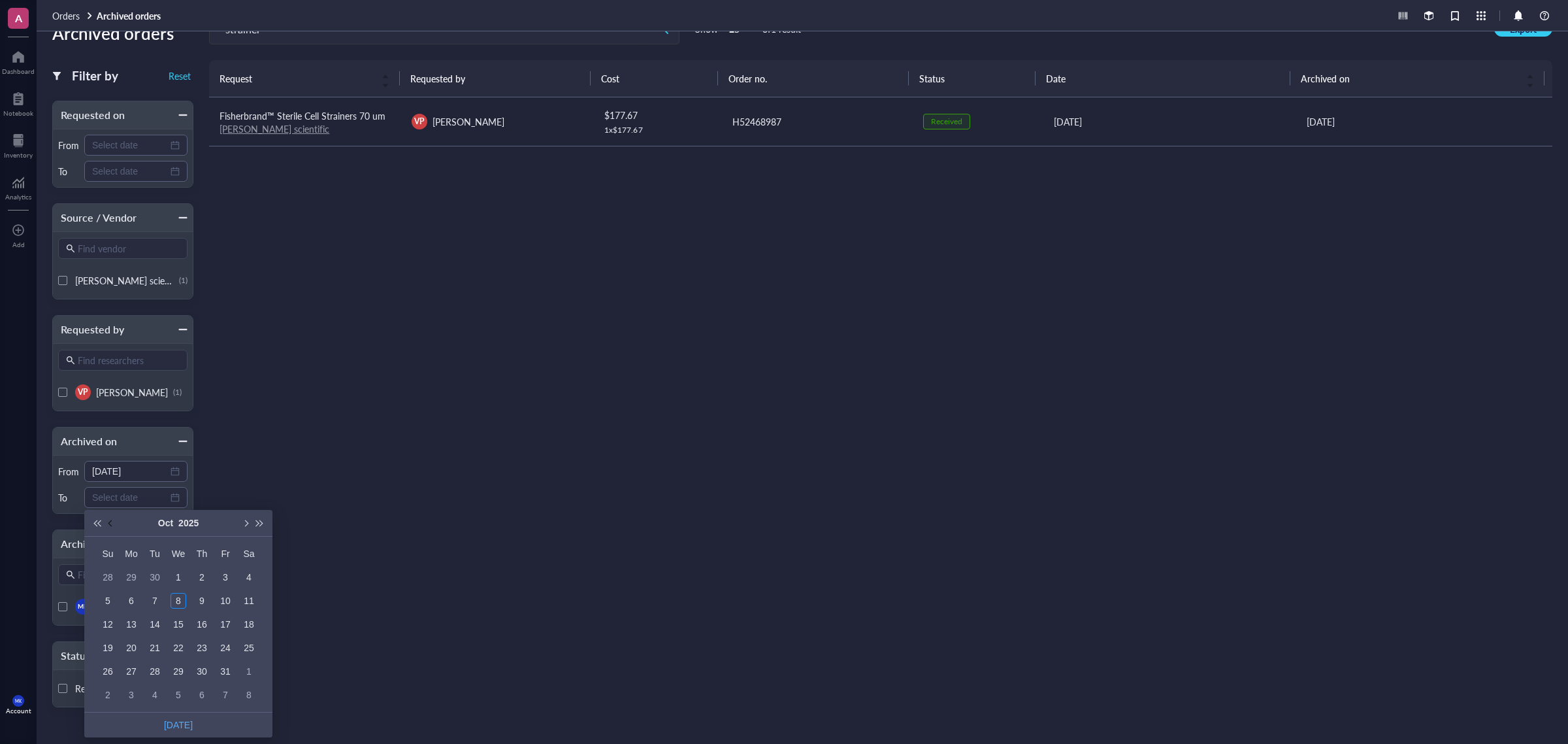
click at [117, 522] on button "Previous month (PageUp)" at bounding box center [110, 523] width 15 height 26
type input "[DATE]"
click at [180, 604] on div "10" at bounding box center [178, 601] width 16 height 16
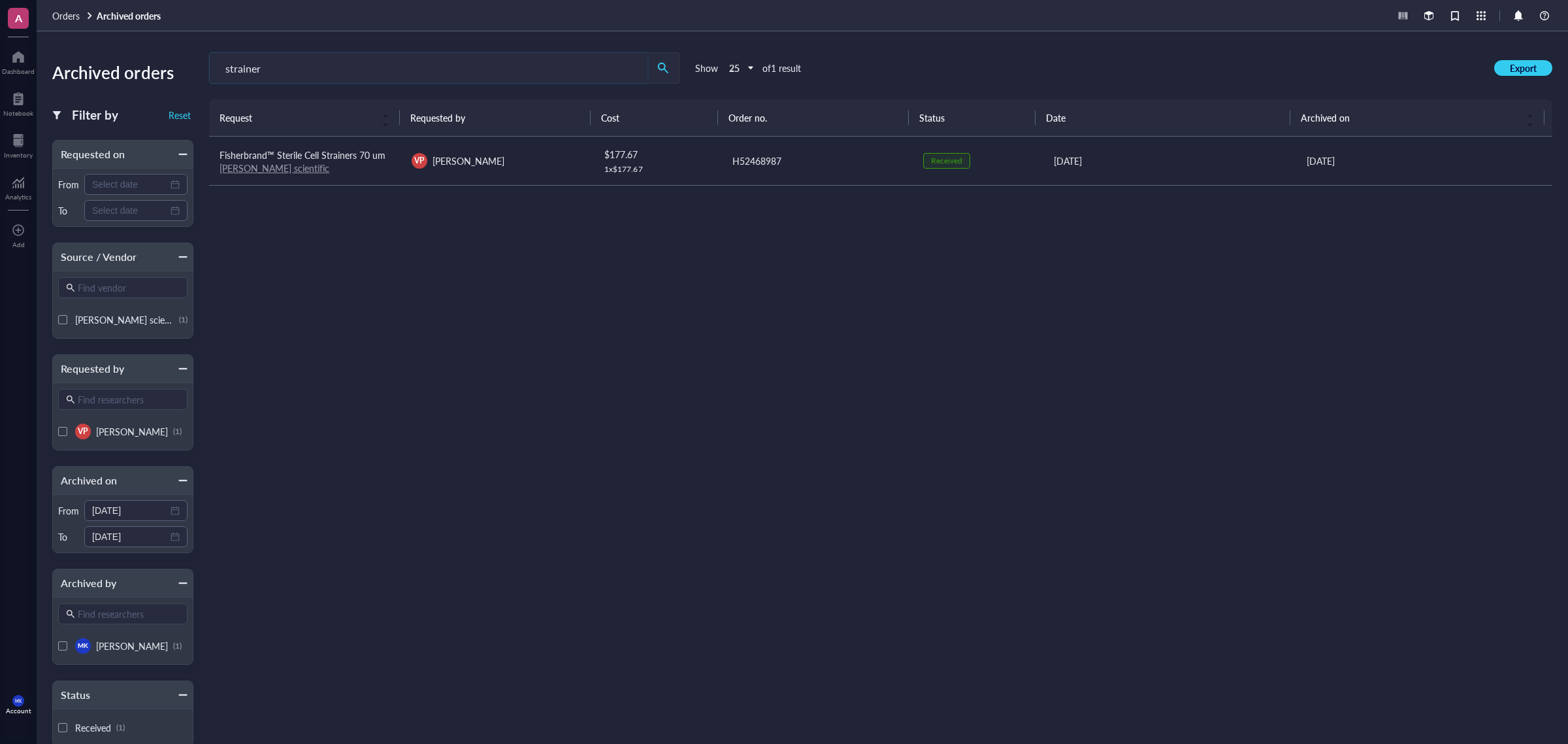
drag, startPoint x: 294, startPoint y: 60, endPoint x: 175, endPoint y: 65, distance: 119.1
click at [175, 65] on div "Archived orders Filter by Reset Requested on From To Source / Vendor Find vendo…" at bounding box center [802, 387] width 1531 height 713
